Goal: Transaction & Acquisition: Purchase product/service

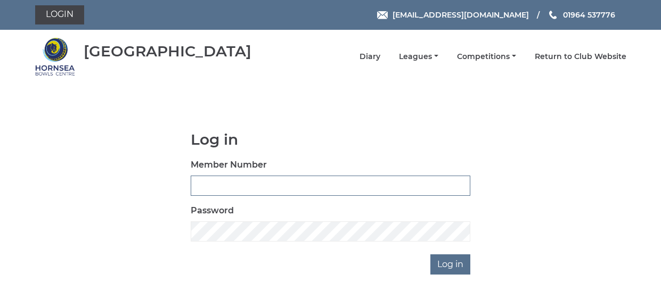
click at [305, 185] on input "Member Number" at bounding box center [330, 186] width 279 height 20
type input "0616"
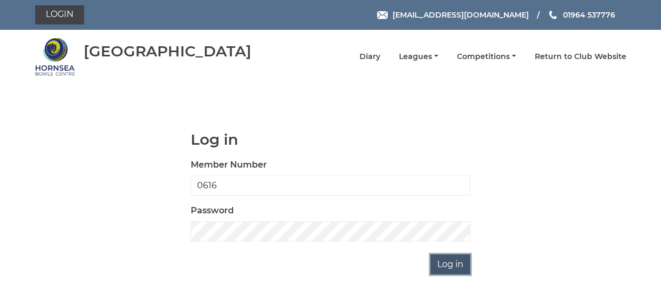
click at [452, 262] on input "Log in" at bounding box center [450, 264] width 40 height 20
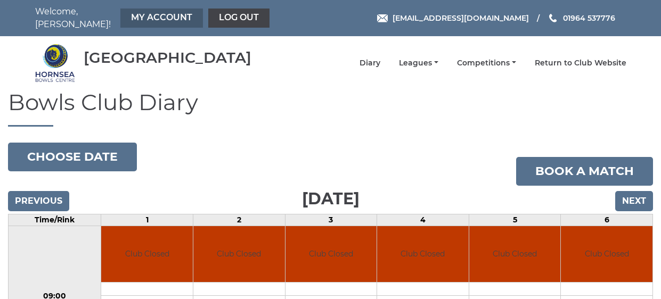
click at [164, 10] on link "My Account" at bounding box center [161, 18] width 82 height 19
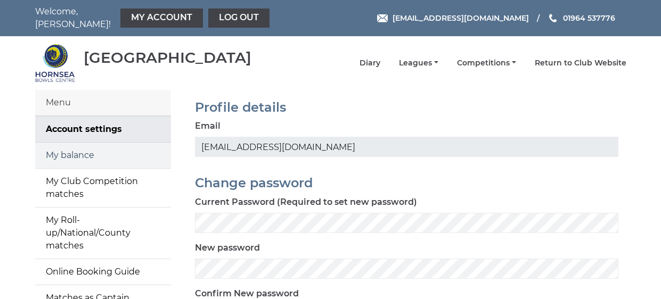
click at [85, 148] on link "My balance" at bounding box center [103, 156] width 136 height 26
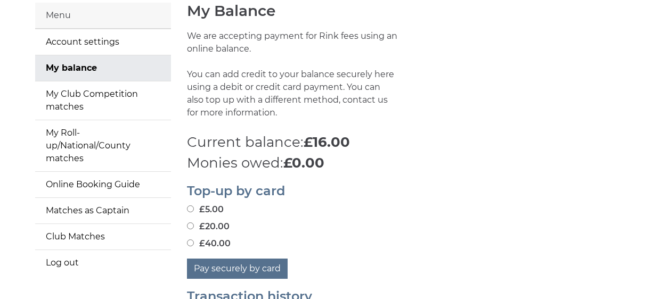
scroll to position [84, 0]
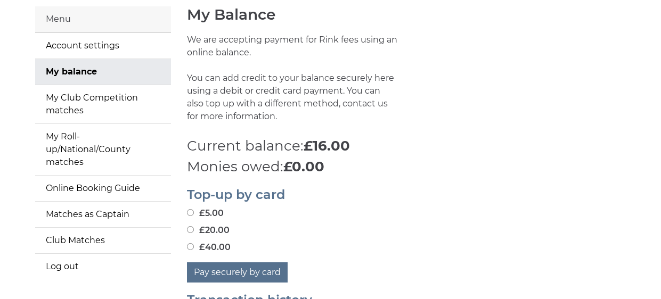
click at [192, 243] on input "£40.00" at bounding box center [190, 246] width 7 height 7
radio input "true"
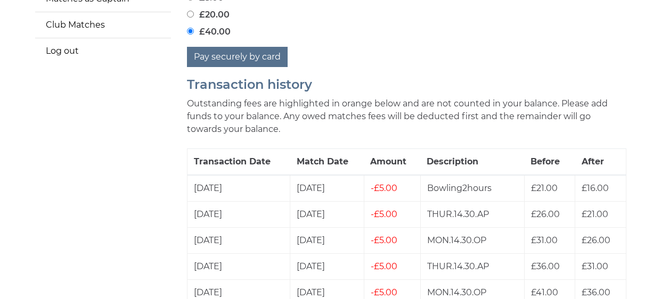
scroll to position [301, 0]
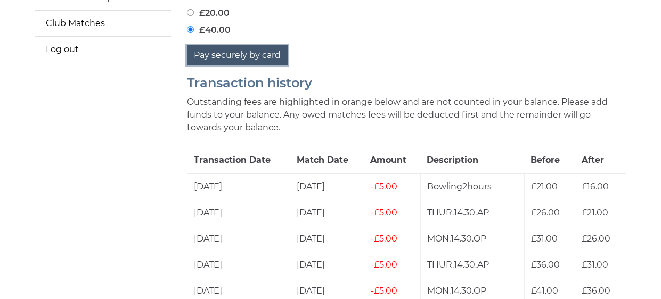
click at [253, 49] on button "Pay securely by card" at bounding box center [237, 55] width 101 height 20
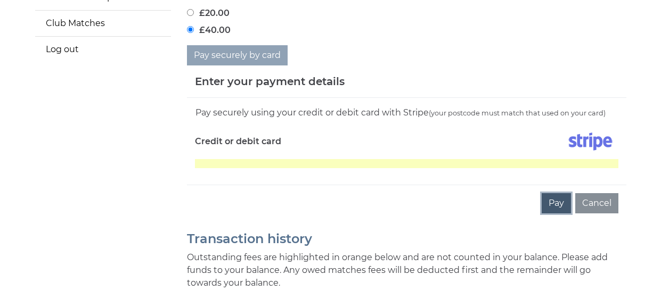
click at [559, 198] on button "Pay" at bounding box center [555, 203] width 29 height 20
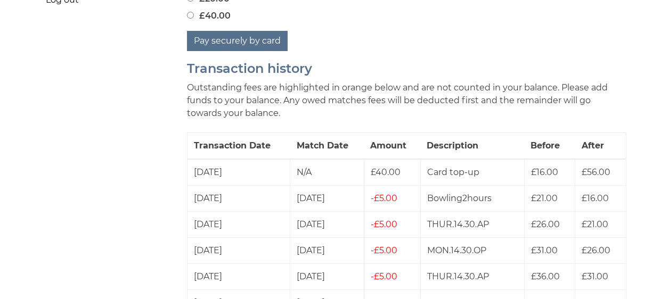
scroll to position [355, 0]
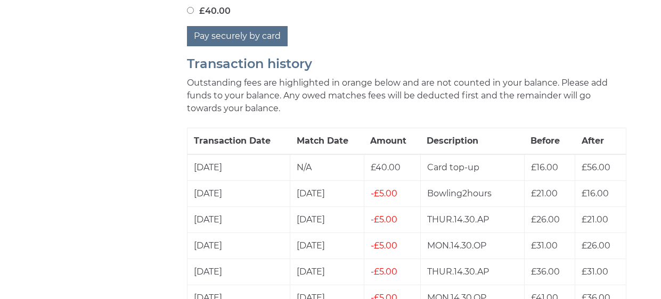
click at [526, 233] on td "£31.00" at bounding box center [549, 246] width 51 height 26
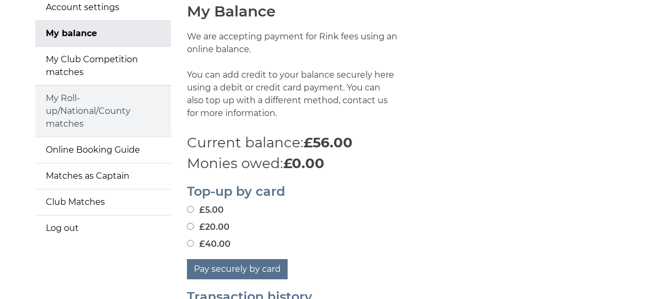
scroll to position [123, 0]
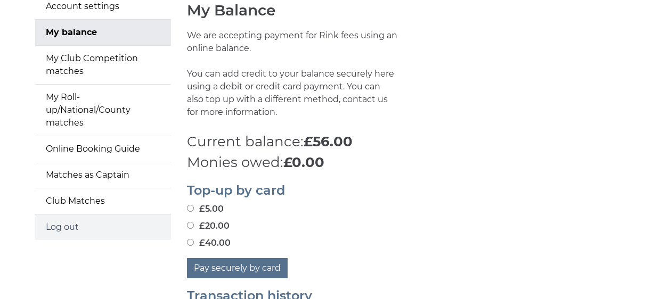
click at [62, 218] on link "Log out" at bounding box center [103, 227] width 136 height 26
